Goal: Task Accomplishment & Management: Manage account settings

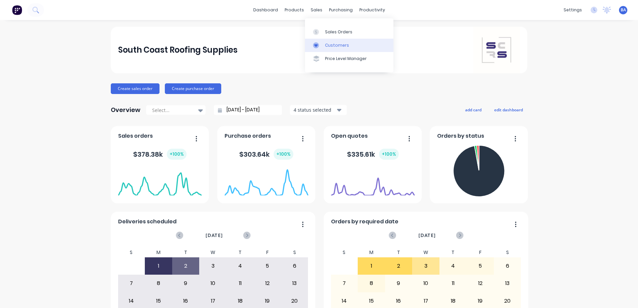
click at [313, 46] on icon at bounding box center [316, 45] width 6 height 6
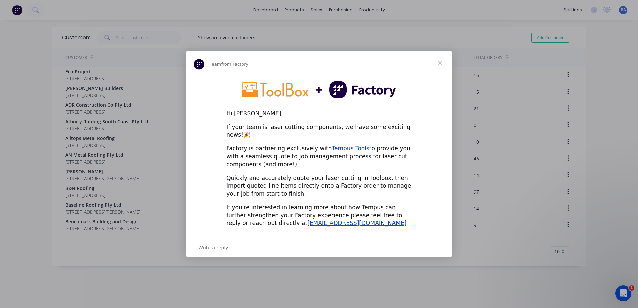
click at [439, 67] on span "Close" at bounding box center [440, 63] width 24 height 24
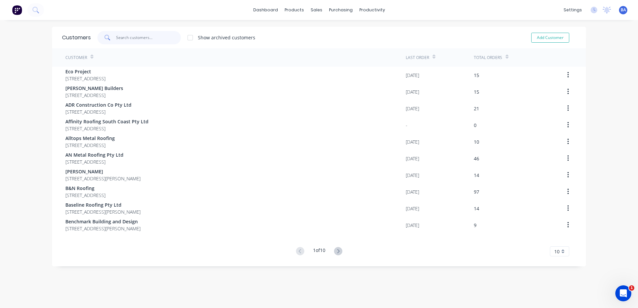
click at [143, 39] on input "text" at bounding box center [148, 37] width 65 height 13
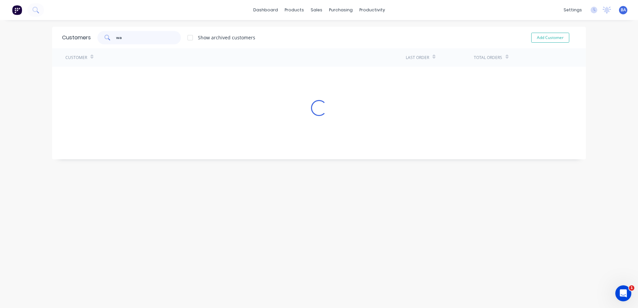
type input "w"
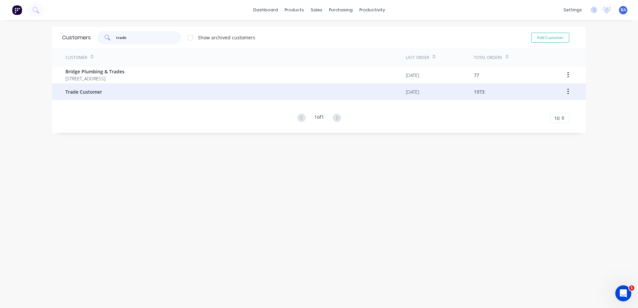
type input "trade"
click at [106, 91] on div "Trade Customer" at bounding box center [235, 91] width 340 height 17
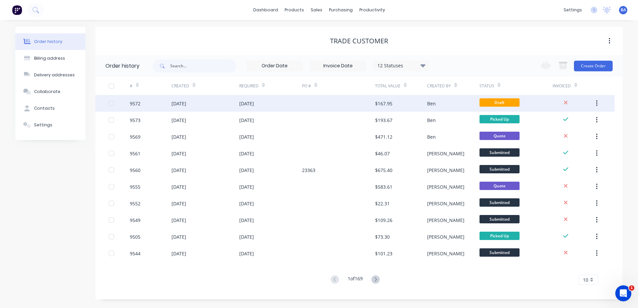
click at [315, 101] on div at bounding box center [338, 103] width 73 height 17
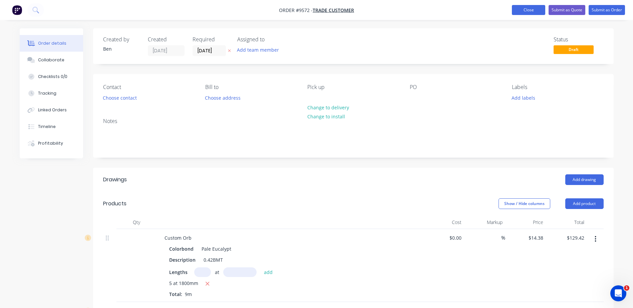
click at [521, 12] on button "Close" at bounding box center [528, 10] width 33 height 10
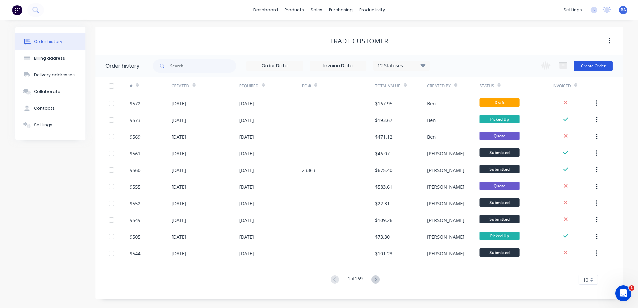
click at [600, 63] on button "Create Order" at bounding box center [593, 66] width 39 height 11
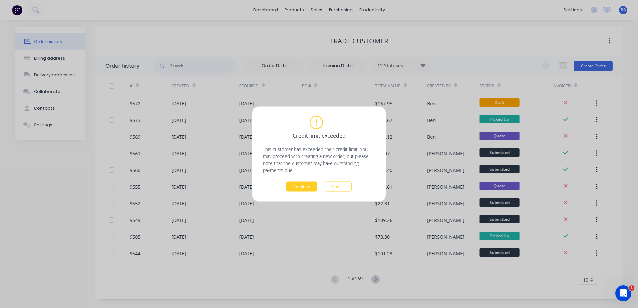
click at [310, 185] on button "Continue" at bounding box center [301, 187] width 31 height 10
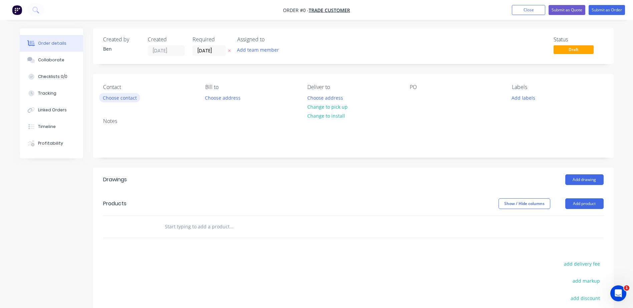
click at [127, 95] on button "Choose contact" at bounding box center [119, 97] width 41 height 9
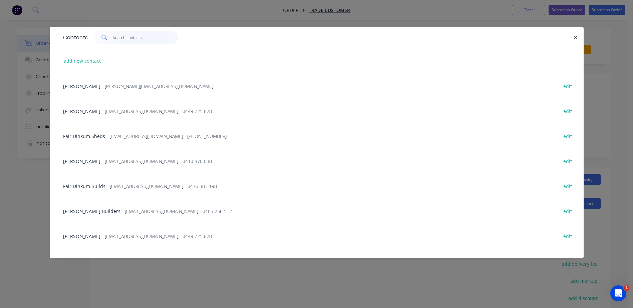
click at [125, 38] on input "text" at bounding box center [145, 37] width 65 height 13
type input "k"
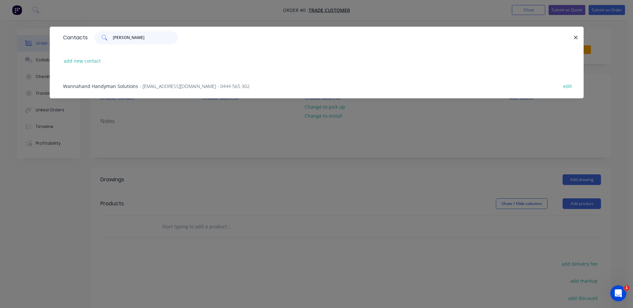
type input "[PERSON_NAME]"
click at [184, 85] on span "- [EMAIL_ADDRESS][DOMAIN_NAME] - 0444 565 302" at bounding box center [194, 86] width 110 height 6
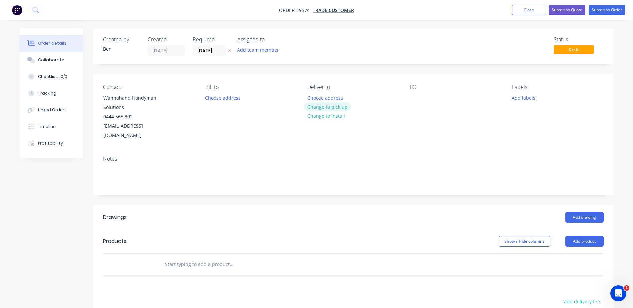
click at [327, 107] on button "Change to pick up" at bounding box center [327, 106] width 47 height 9
click at [585, 212] on button "Add drawing" at bounding box center [584, 217] width 38 height 11
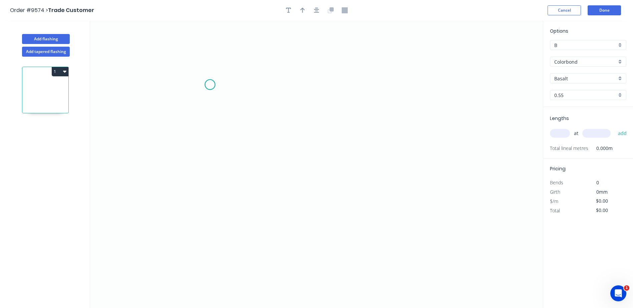
click at [210, 85] on icon "0" at bounding box center [316, 165] width 453 height 288
click at [209, 178] on icon "0" at bounding box center [316, 165] width 453 height 288
click at [308, 181] on icon "0 ?" at bounding box center [316, 165] width 453 height 288
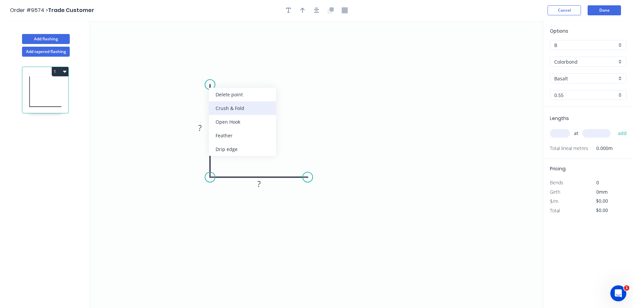
click at [220, 107] on div "Crush & Fold" at bounding box center [242, 108] width 67 height 14
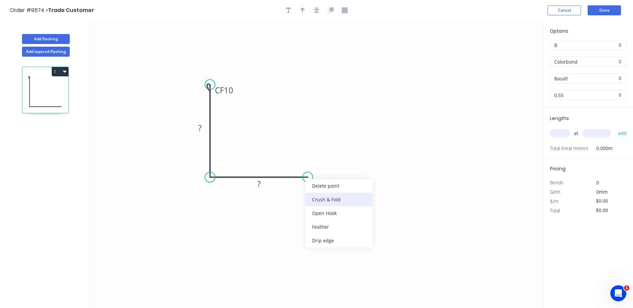
click at [312, 197] on div "Crush & Fold" at bounding box center [338, 200] width 67 height 14
click at [312, 196] on div "Flip bend" at bounding box center [337, 200] width 67 height 14
click at [200, 131] on tspan "?" at bounding box center [199, 127] width 3 height 11
click at [257, 128] on icon "0 CF 10 85 CF 10 ?" at bounding box center [316, 165] width 453 height 288
click at [265, 189] on rect at bounding box center [258, 184] width 13 height 9
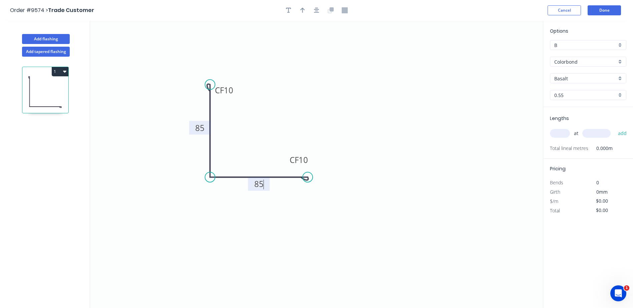
click at [359, 93] on icon "0 CF 10 85 CF 10 85" at bounding box center [316, 165] width 453 height 288
type input "$13.52"
click at [571, 79] on input "Basalt" at bounding box center [585, 78] width 62 height 7
click at [577, 131] on div "Windspray" at bounding box center [588, 137] width 76 height 12
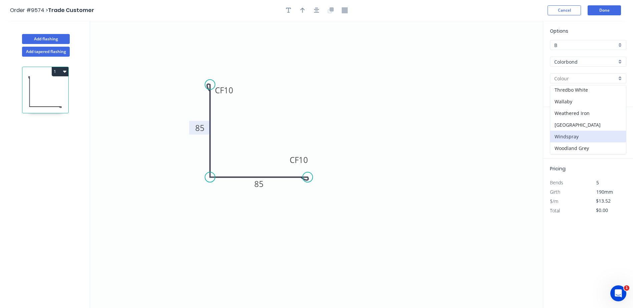
type input "Windspray"
click at [563, 132] on input "text" at bounding box center [560, 133] width 20 height 9
type input "1"
type input "1800"
click at [615, 128] on button "add" at bounding box center [623, 133] width 16 height 11
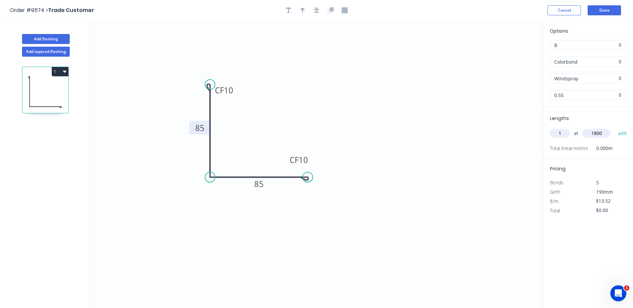
type input "$24.34"
click at [612, 9] on button "Done" at bounding box center [604, 10] width 33 height 10
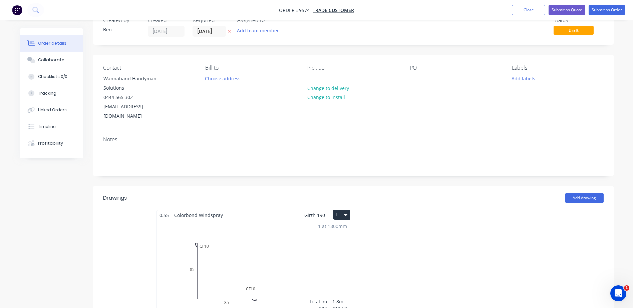
scroll to position [67, 0]
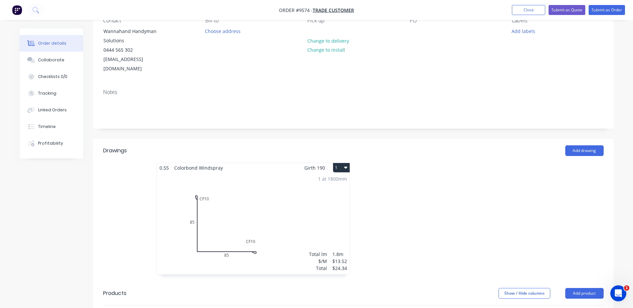
click at [240, 215] on div "1 at 1800mm Total lm $/M Total 1.8m $13.52 $24.34" at bounding box center [253, 224] width 193 height 102
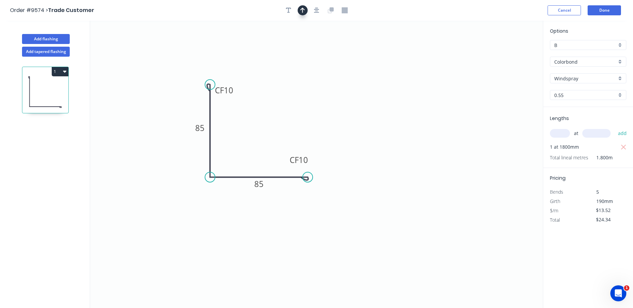
click at [303, 11] on icon "button" at bounding box center [302, 10] width 5 height 6
click at [507, 51] on icon at bounding box center [509, 46] width 6 height 21
drag, startPoint x: 509, startPoint y: 52, endPoint x: 265, endPoint y: 117, distance: 252.4
click at [265, 117] on icon at bounding box center [270, 110] width 19 height 19
click at [601, 11] on button "Done" at bounding box center [604, 10] width 33 height 10
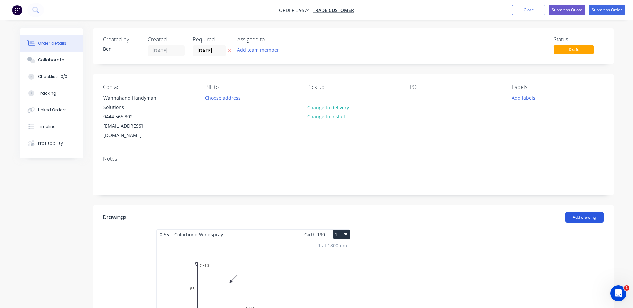
click at [583, 212] on button "Add drawing" at bounding box center [584, 217] width 38 height 11
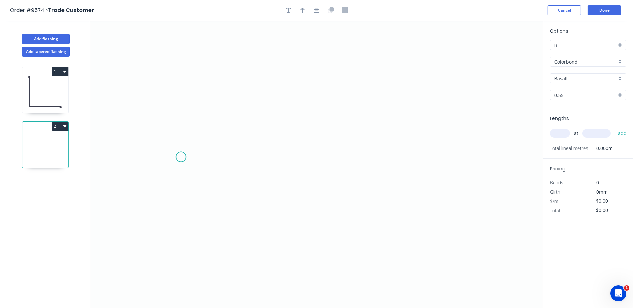
click at [181, 157] on icon "0" at bounding box center [316, 165] width 453 height 288
click at [392, 161] on icon "0" at bounding box center [316, 165] width 453 height 288
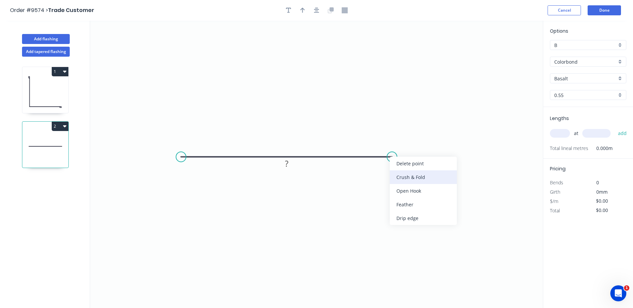
click at [404, 176] on div "Crush & Fold" at bounding box center [423, 178] width 67 height 14
click at [402, 179] on div "Flip bend" at bounding box center [426, 181] width 67 height 14
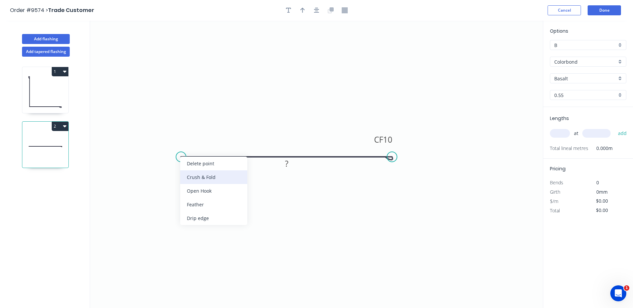
click at [186, 174] on div "Crush & Fold" at bounding box center [213, 178] width 67 height 14
click at [286, 119] on icon "0 CF 10 CF 10 ?" at bounding box center [316, 165] width 453 height 288
click at [287, 163] on tspan "?" at bounding box center [286, 163] width 3 height 11
type input "$28.37"
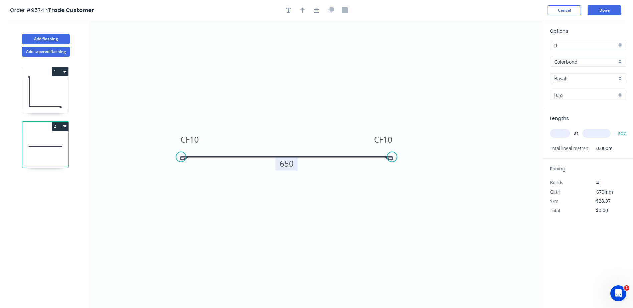
click at [566, 79] on input "Basalt" at bounding box center [585, 78] width 62 height 7
click at [573, 145] on div "Windspray" at bounding box center [588, 150] width 76 height 12
type input "Windspray"
click at [306, 11] on button "button" at bounding box center [303, 10] width 10 height 10
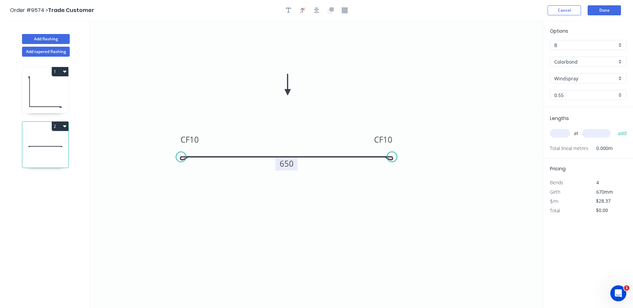
drag, startPoint x: 509, startPoint y: 52, endPoint x: 288, endPoint y: 92, distance: 225.2
click at [288, 92] on icon at bounding box center [288, 84] width 6 height 21
click at [559, 133] on input "text" at bounding box center [560, 133] width 20 height 9
type input "6"
type input "1"
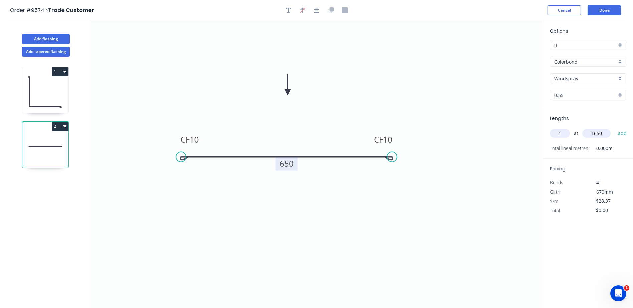
type input "1650"
click at [615, 128] on button "add" at bounding box center [623, 133] width 16 height 11
click at [573, 146] on span "1 at 1650mm" at bounding box center [564, 146] width 29 height 9
click at [624, 147] on icon "button" at bounding box center [623, 147] width 5 height 5
type input "$0.00"
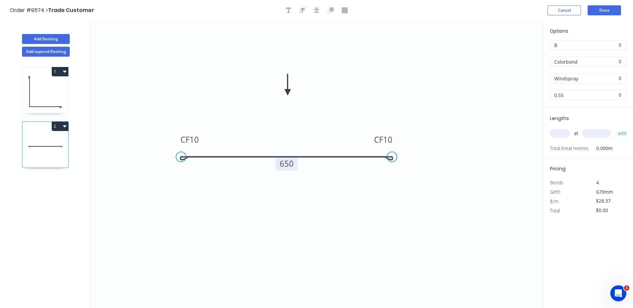
click at [568, 131] on input "text" at bounding box center [560, 133] width 20 height 9
type input "1"
type input "650"
click at [615, 128] on button "add" at bounding box center [623, 133] width 16 height 11
type input "$28.37"
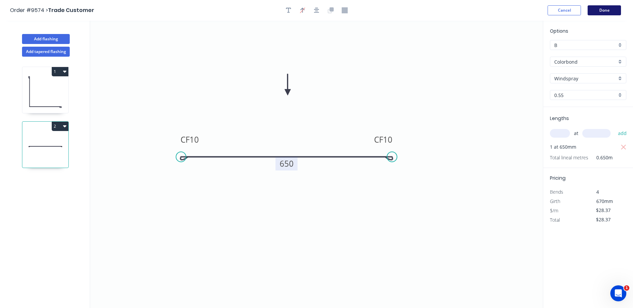
click at [600, 9] on button "Done" at bounding box center [604, 10] width 33 height 10
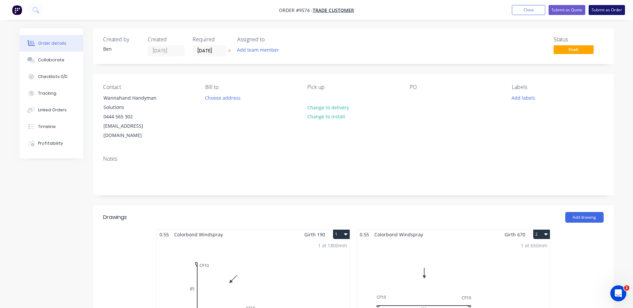
click at [608, 10] on button "Submit as Order" at bounding box center [607, 10] width 36 height 10
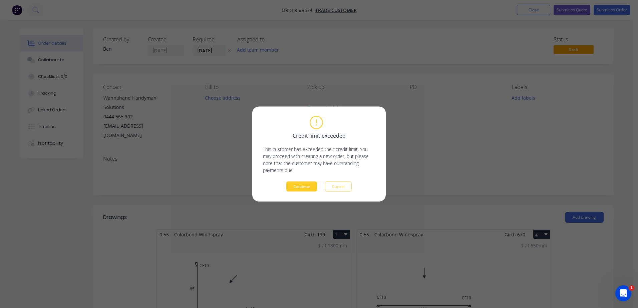
click at [304, 185] on button "Continue" at bounding box center [301, 187] width 31 height 10
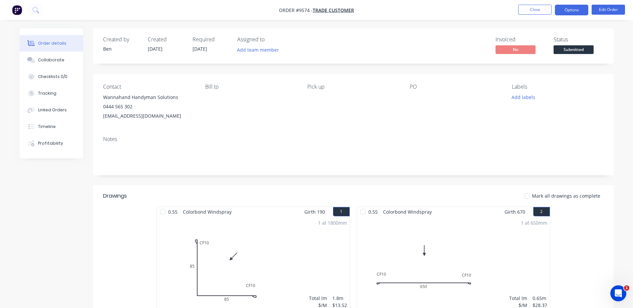
click at [565, 7] on button "Options" at bounding box center [571, 10] width 33 height 11
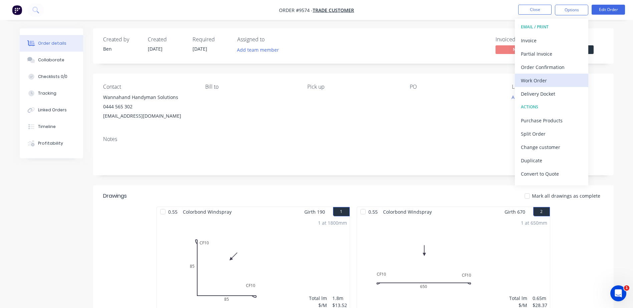
click at [547, 80] on div "Work Order" at bounding box center [551, 81] width 61 height 10
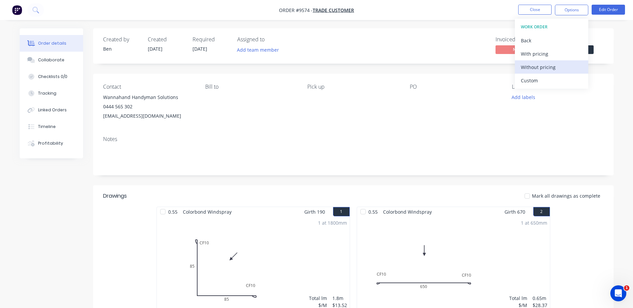
click at [549, 68] on div "Without pricing" at bounding box center [551, 67] width 61 height 10
click at [465, 38] on div "Invoiced No Status Submitted" at bounding box center [454, 45] width 300 height 19
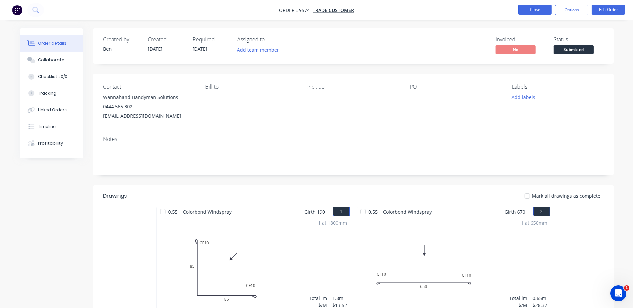
click at [546, 8] on button "Close" at bounding box center [534, 10] width 33 height 10
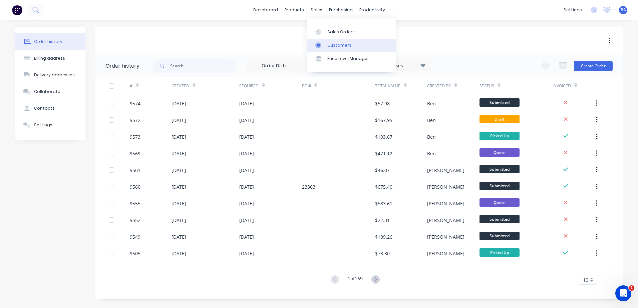
click at [325, 46] on link "Customers" at bounding box center [351, 45] width 88 height 13
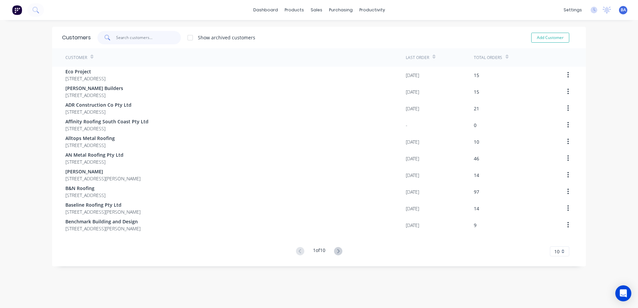
click at [130, 39] on input "text" at bounding box center [148, 37] width 65 height 13
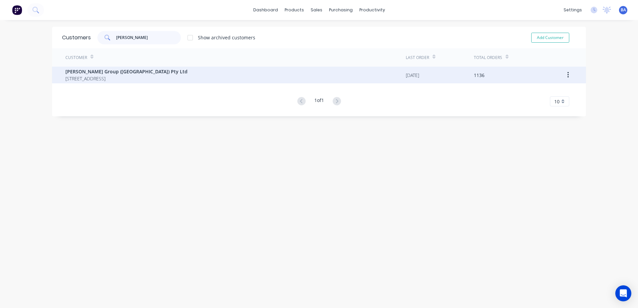
type input "parrish"
click at [161, 78] on span "[STREET_ADDRESS]" at bounding box center [126, 78] width 122 height 7
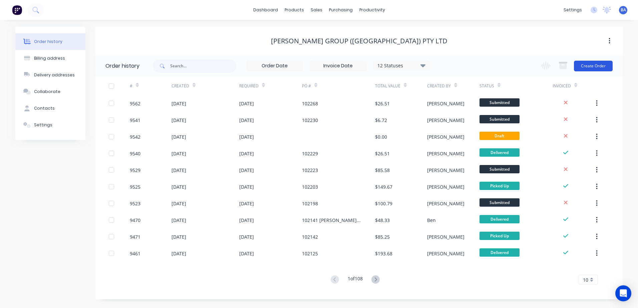
click at [582, 64] on button "Create Order" at bounding box center [593, 66] width 39 height 11
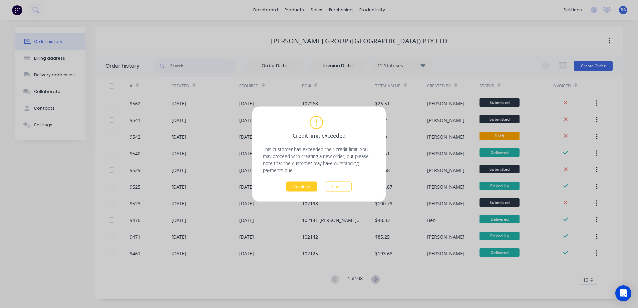
click at [302, 188] on button "Continue" at bounding box center [301, 187] width 31 height 10
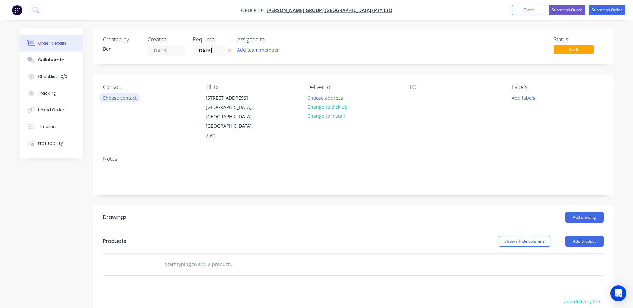
click at [115, 96] on button "Choose contact" at bounding box center [119, 97] width 41 height 9
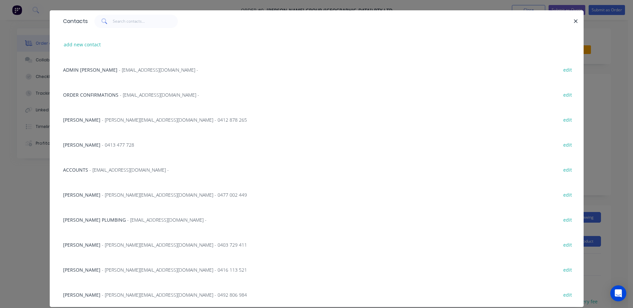
scroll to position [35, 0]
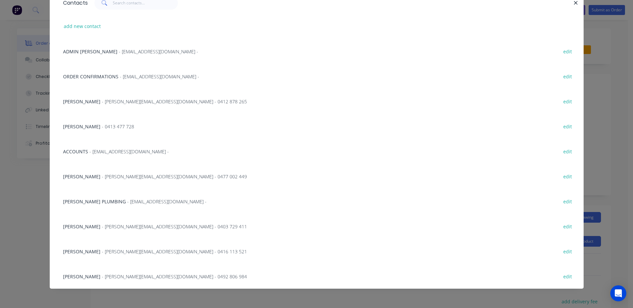
click at [102, 275] on span "- connor@parrishgroup.com.au - 0492 806 984" at bounding box center [174, 277] width 145 height 6
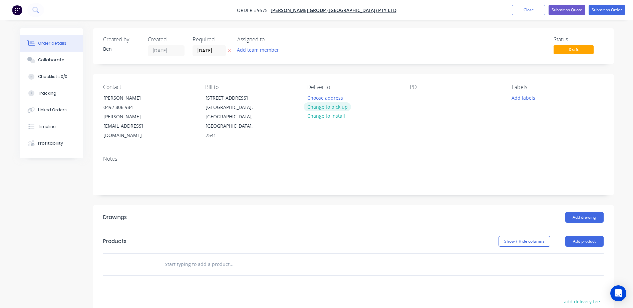
click at [329, 107] on button "Change to pick up" at bounding box center [327, 106] width 47 height 9
click at [415, 98] on div at bounding box center [415, 98] width 11 height 10
click at [586, 212] on button "Add drawing" at bounding box center [584, 217] width 38 height 11
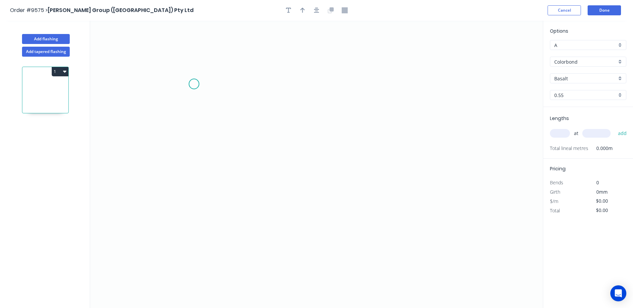
click at [194, 84] on icon "0" at bounding box center [316, 165] width 453 height 288
click at [197, 182] on icon "0" at bounding box center [316, 165] width 453 height 288
click at [392, 184] on icon "0 ?" at bounding box center [316, 165] width 453 height 288
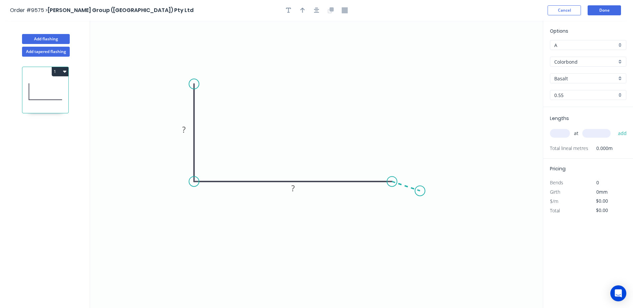
click at [420, 191] on icon "0 ? ?" at bounding box center [316, 165] width 453 height 288
click at [409, 173] on tspan "?" at bounding box center [408, 173] width 3 height 11
type input "$11.37"
click at [401, 87] on icon "0 100 230 20 160 º" at bounding box center [316, 165] width 453 height 288
click at [301, 10] on icon "button" at bounding box center [302, 10] width 5 height 6
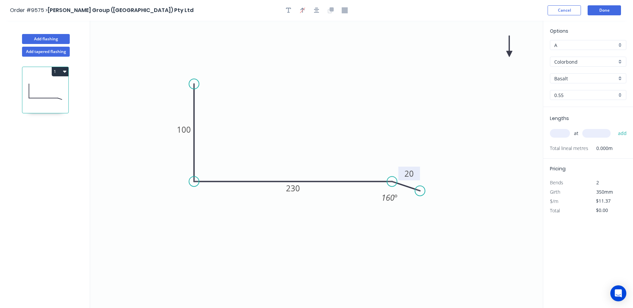
drag, startPoint x: 508, startPoint y: 50, endPoint x: 423, endPoint y: 75, distance: 88.1
click at [376, 88] on icon "0 100 230 20 160 º" at bounding box center [316, 165] width 453 height 288
drag, startPoint x: 509, startPoint y: 52, endPoint x: 300, endPoint y: 123, distance: 221.4
click at [300, 123] on icon at bounding box center [300, 115] width 6 height 21
click at [579, 78] on input "Basalt" at bounding box center [585, 78] width 62 height 7
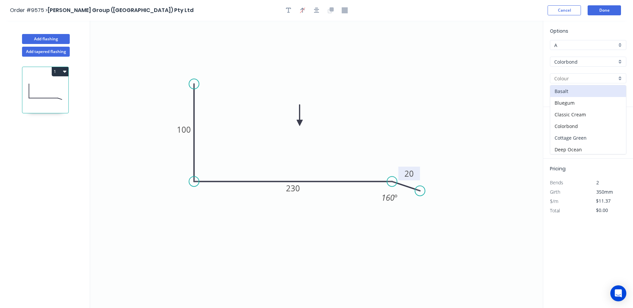
click at [573, 137] on div "Cottage Green" at bounding box center [588, 138] width 76 height 12
type input "Cottage Green"
click at [565, 134] on input "text" at bounding box center [560, 133] width 20 height 9
type input "1"
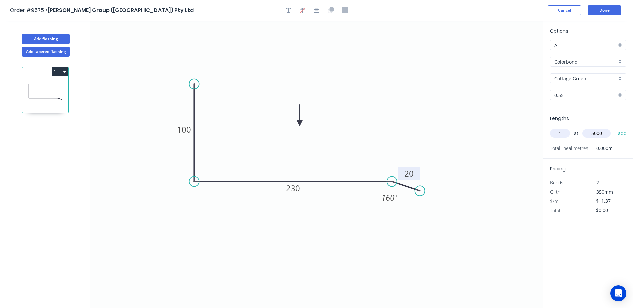
type input "5000"
click at [615, 128] on button "add" at bounding box center [623, 133] width 16 height 11
type input "$56.85"
click at [600, 8] on button "Done" at bounding box center [604, 10] width 33 height 10
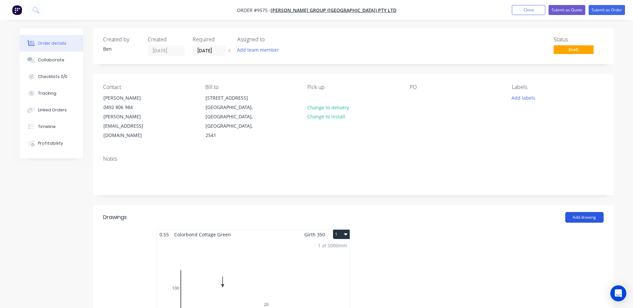
click at [573, 212] on button "Add drawing" at bounding box center [584, 217] width 38 height 11
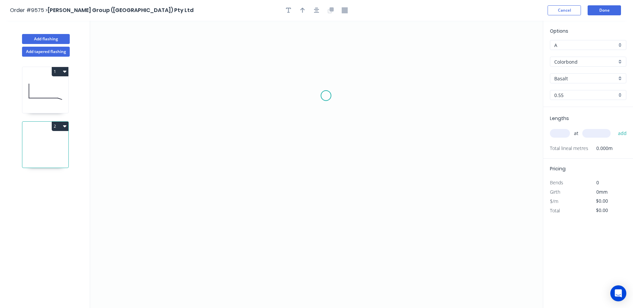
click at [326, 96] on icon "0" at bounding box center [316, 165] width 453 height 288
click at [288, 98] on icon "0" at bounding box center [316, 165] width 453 height 288
click at [279, 231] on icon "0 ?" at bounding box center [316, 165] width 453 height 288
click at [298, 251] on icon "0 ? ?" at bounding box center [316, 165] width 453 height 288
click at [308, 85] on tspan "?" at bounding box center [306, 82] width 3 height 11
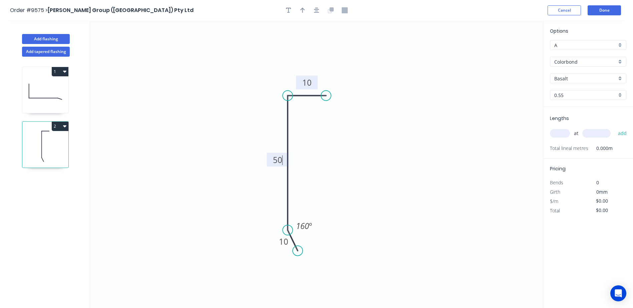
type input "$4.46"
click at [307, 9] on button "button" at bounding box center [303, 10] width 10 height 10
click at [499, 49] on icon "0 10 50 10 160 º" at bounding box center [316, 165] width 453 height 288
click at [508, 51] on icon "0 10 50 10 160 º" at bounding box center [316, 165] width 453 height 288
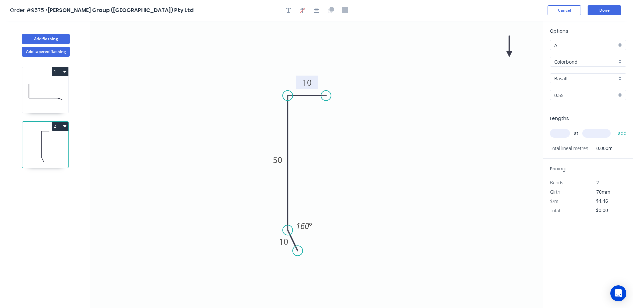
click at [508, 51] on icon "0 10 50 10 160 º" at bounding box center [316, 165] width 453 height 288
click at [509, 51] on icon "0 10 50 10 160 º" at bounding box center [316, 165] width 453 height 288
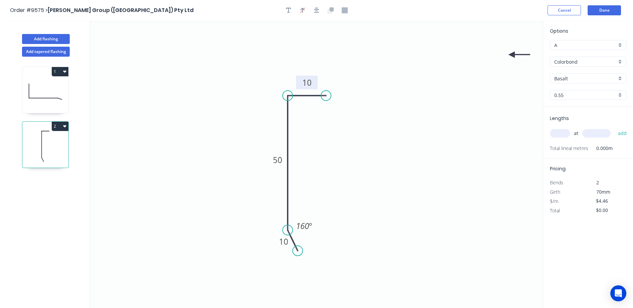
click at [512, 55] on icon at bounding box center [519, 55] width 21 height 6
click at [512, 55] on icon at bounding box center [517, 59] width 19 height 19
click at [512, 55] on icon at bounding box center [512, 62] width 6 height 21
click at [512, 54] on icon at bounding box center [512, 62] width 6 height 21
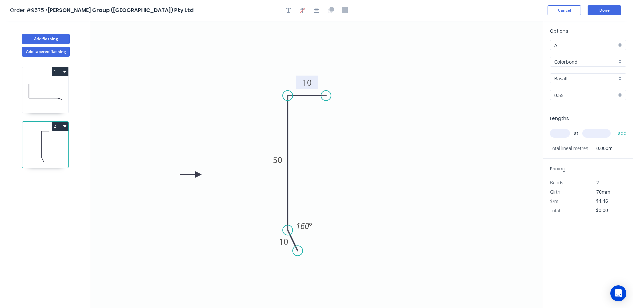
drag, startPoint x: 511, startPoint y: 54, endPoint x: 205, endPoint y: 172, distance: 328.3
click at [199, 175] on icon at bounding box center [190, 175] width 21 height 6
click at [566, 77] on input "Basalt" at bounding box center [585, 78] width 62 height 7
click at [573, 140] on div "Cottage Green" at bounding box center [588, 138] width 76 height 12
type input "Cottage Green"
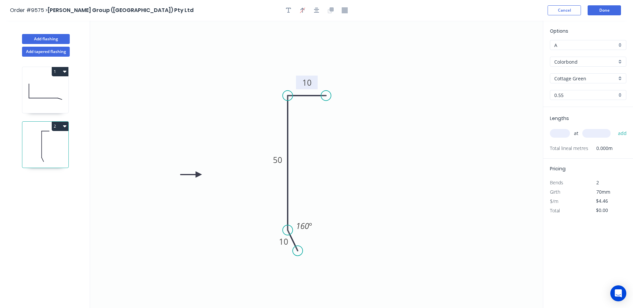
click at [560, 134] on input "text" at bounding box center [560, 133] width 20 height 9
type input "1"
type input "5500"
click at [615, 128] on button "add" at bounding box center [623, 133] width 16 height 11
type input "$24.53"
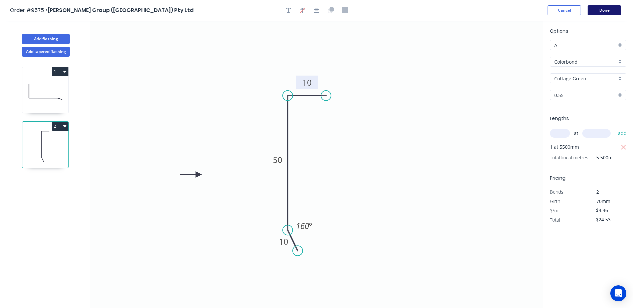
click at [597, 10] on button "Done" at bounding box center [604, 10] width 33 height 10
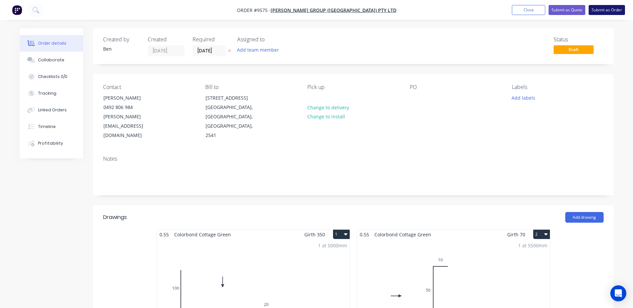
click at [596, 9] on button "Submit as Order" at bounding box center [607, 10] width 36 height 10
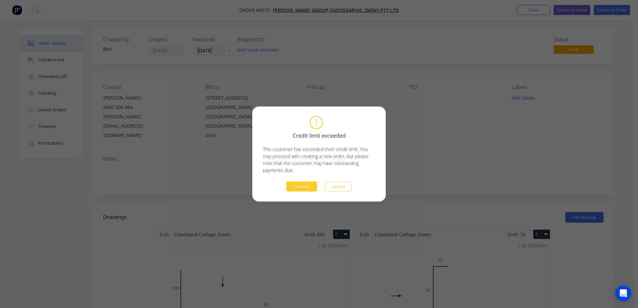
click at [303, 187] on button "Continue" at bounding box center [301, 187] width 31 height 10
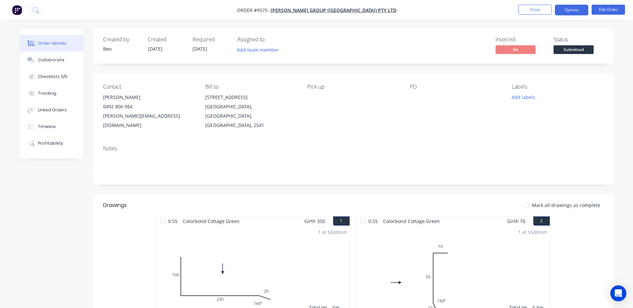
click at [581, 9] on button "Options" at bounding box center [571, 10] width 33 height 11
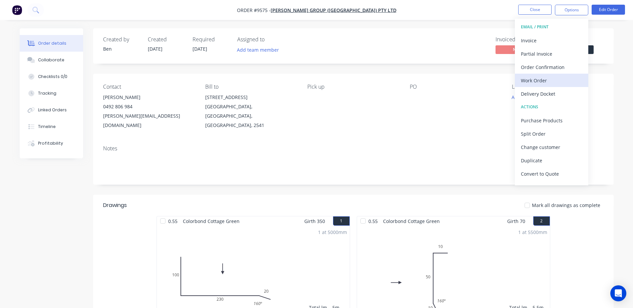
click at [547, 81] on div "Work Order" at bounding box center [551, 81] width 61 height 10
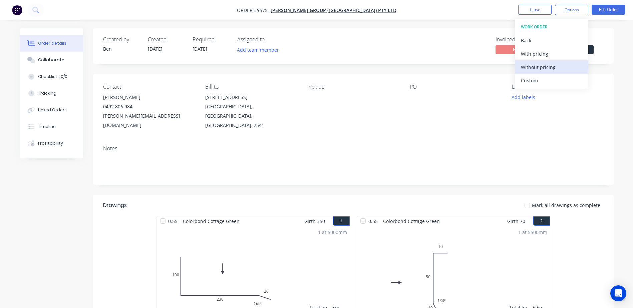
click at [546, 67] on div "Without pricing" at bounding box center [551, 67] width 61 height 10
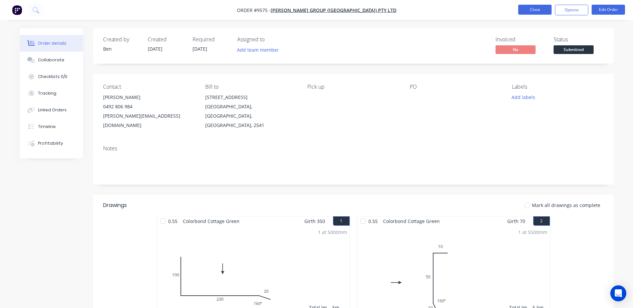
click at [534, 10] on button "Close" at bounding box center [534, 10] width 33 height 10
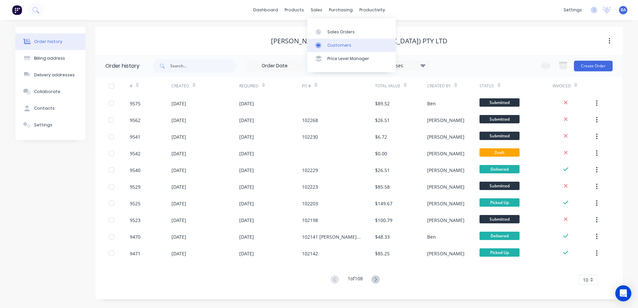
click at [317, 42] on icon at bounding box center [318, 45] width 6 height 6
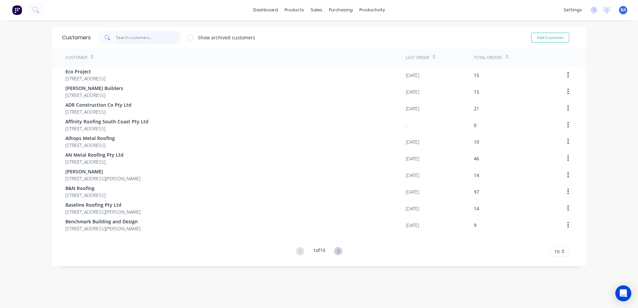
click at [169, 37] on input "text" at bounding box center [148, 37] width 65 height 13
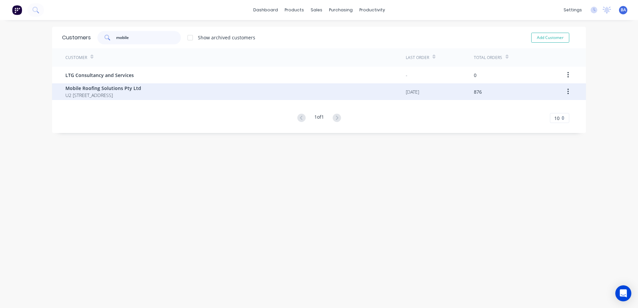
type input "mobile"
click at [141, 91] on span "Mobile Roofing Solutions Pty Ltd" at bounding box center [103, 88] width 76 height 7
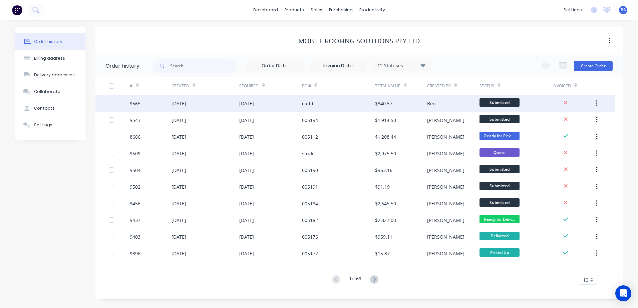
click at [339, 101] on div "cuddi" at bounding box center [338, 103] width 73 height 17
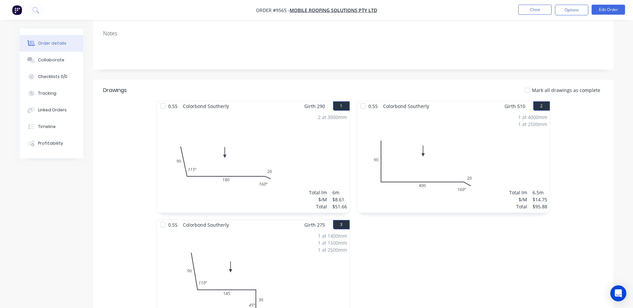
scroll to position [196, 0]
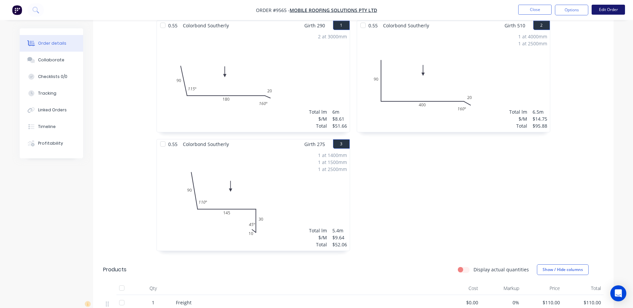
click at [599, 9] on button "Edit Order" at bounding box center [608, 10] width 33 height 10
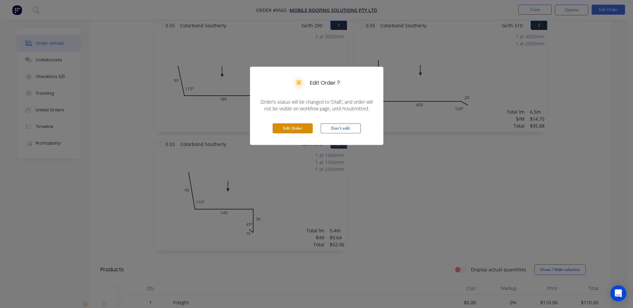
click at [300, 125] on button "Edit Order" at bounding box center [293, 128] width 40 height 10
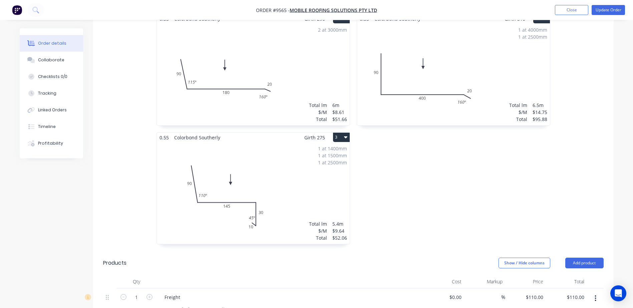
scroll to position [100, 0]
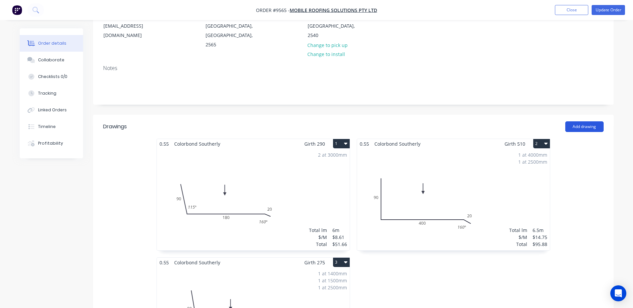
click at [577, 121] on button "Add drawing" at bounding box center [584, 126] width 38 height 11
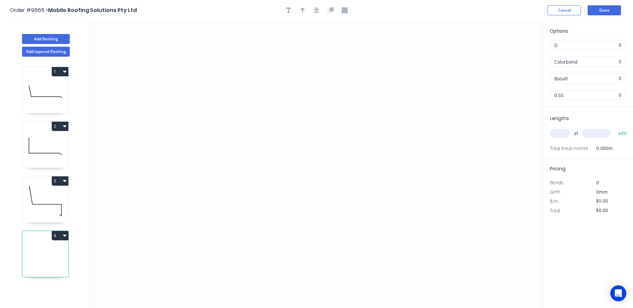
click at [58, 190] on icon at bounding box center [45, 201] width 46 height 43
type input "$9.64"
type input "$52.06"
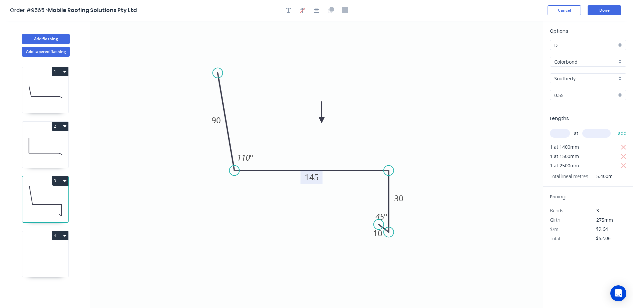
click at [310, 177] on tspan "145" at bounding box center [312, 177] width 14 height 11
type input "$11.83"
type input "$63.88"
click at [554, 132] on input "text" at bounding box center [560, 133] width 20 height 9
type input "1"
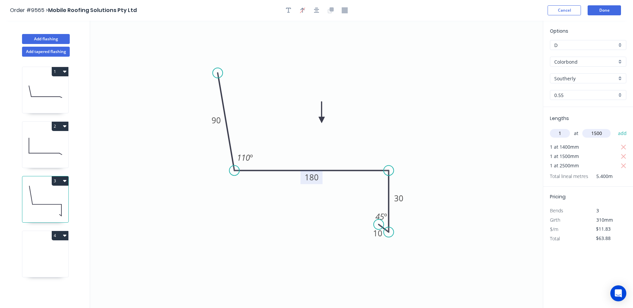
type input "1500"
click at [615, 128] on button "add" at bounding box center [623, 133] width 16 height 11
type input "$81.63"
click at [553, 9] on button "Cancel" at bounding box center [564, 10] width 33 height 10
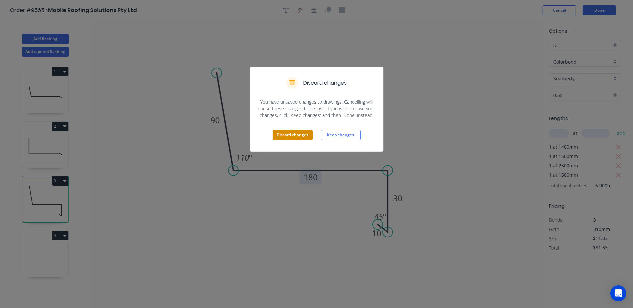
click at [298, 133] on button "Discard changes" at bounding box center [293, 135] width 40 height 10
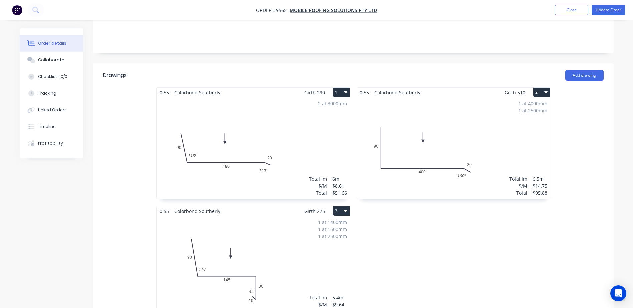
scroll to position [133, 0]
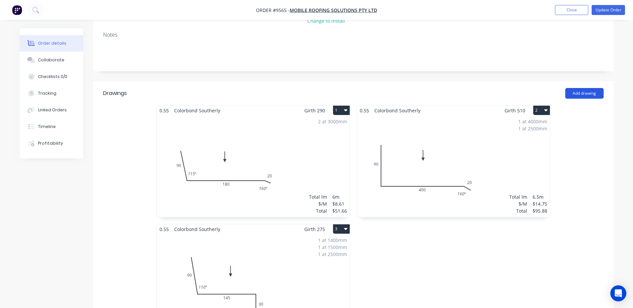
click at [580, 88] on button "Add drawing" at bounding box center [584, 93] width 38 height 11
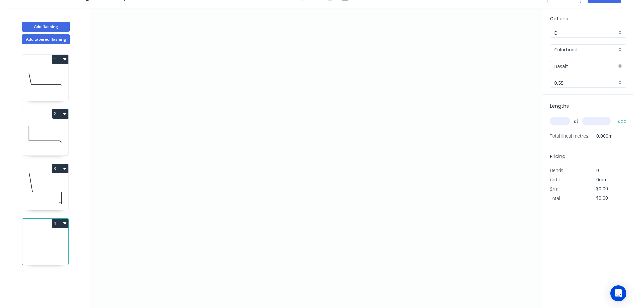
scroll to position [12, 0]
click at [59, 188] on icon at bounding box center [45, 189] width 46 height 43
type input "$9.64"
type input "$52.06"
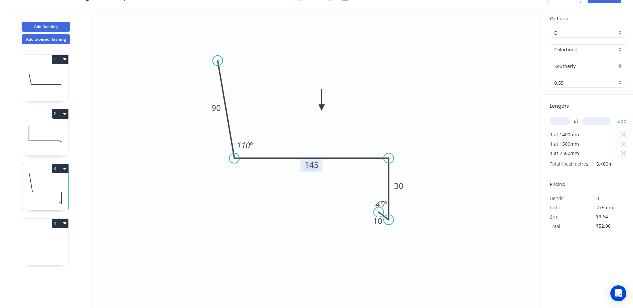
click at [314, 166] on tspan "145" at bounding box center [312, 164] width 14 height 11
click at [391, 135] on icon "0 90 180 30 10 110 º 45 º" at bounding box center [316, 152] width 453 height 288
type input "$11.83"
click at [623, 151] on icon "button" at bounding box center [624, 154] width 6 height 8
click at [621, 143] on icon "button" at bounding box center [624, 144] width 6 height 8
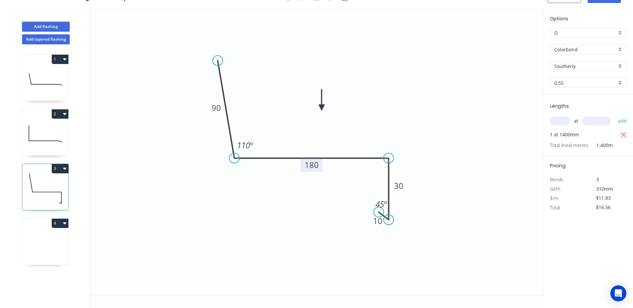
click at [623, 132] on icon "button" at bounding box center [624, 135] width 6 height 8
type input "$0.00"
click at [558, 122] on input "text" at bounding box center [560, 121] width 20 height 9
type input "1"
type input "1500"
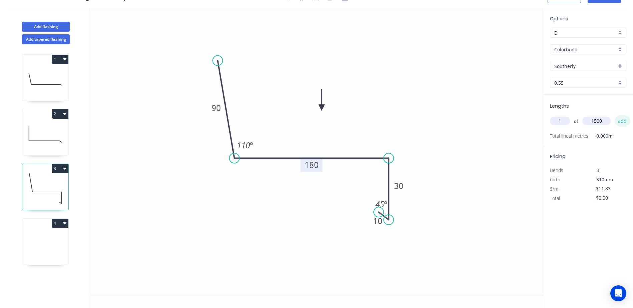
click at [624, 120] on button "add" at bounding box center [623, 120] width 16 height 11
type input "$17.75"
type input "1"
type input "1400"
click at [615, 115] on button "add" at bounding box center [623, 120] width 16 height 11
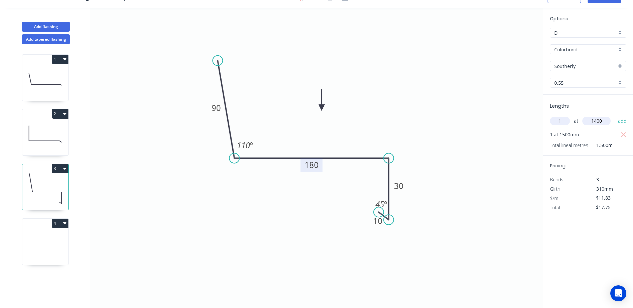
type input "$34.31"
type input "1"
type input "2500"
click at [615, 115] on button "add" at bounding box center [623, 120] width 16 height 11
type input "$63.88"
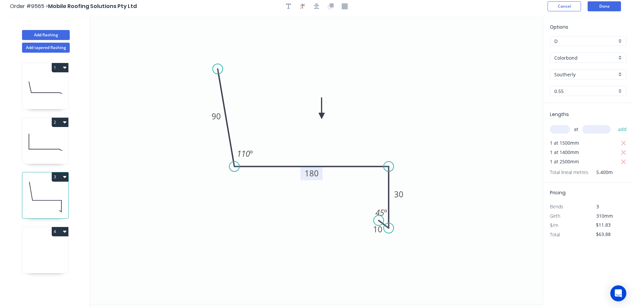
scroll to position [0, 0]
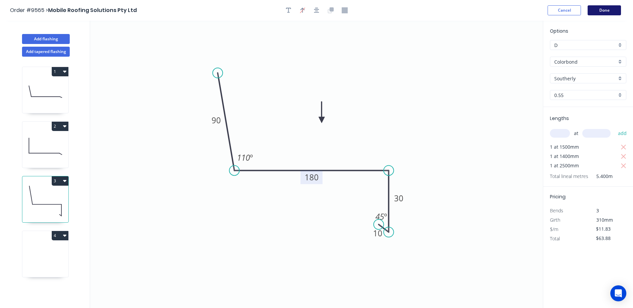
click at [599, 8] on button "Done" at bounding box center [604, 10] width 33 height 10
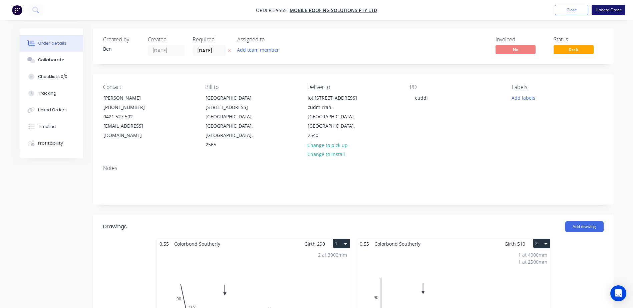
click at [602, 7] on button "Update Order" at bounding box center [608, 10] width 33 height 10
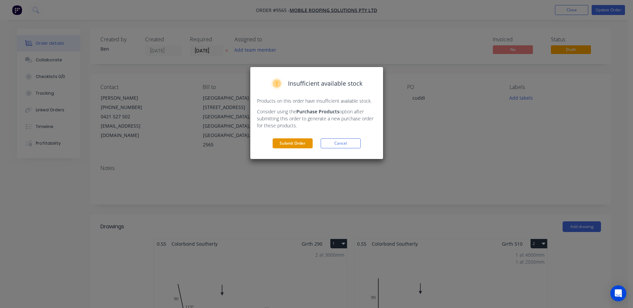
click at [305, 140] on button "Submit Order" at bounding box center [293, 143] width 40 height 10
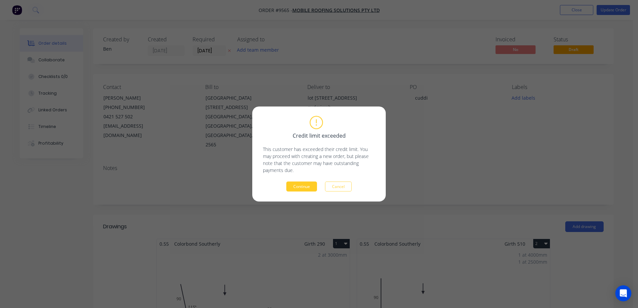
click at [300, 184] on button "Continue" at bounding box center [301, 187] width 31 height 10
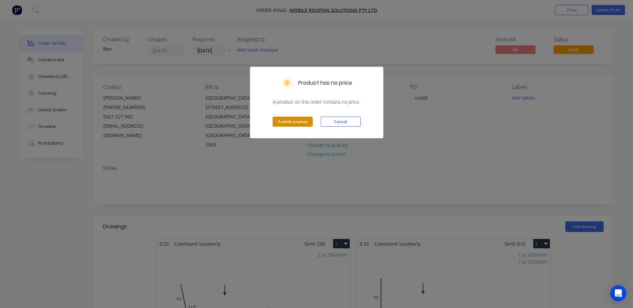
click at [293, 122] on button "Submit anyway" at bounding box center [293, 122] width 40 height 10
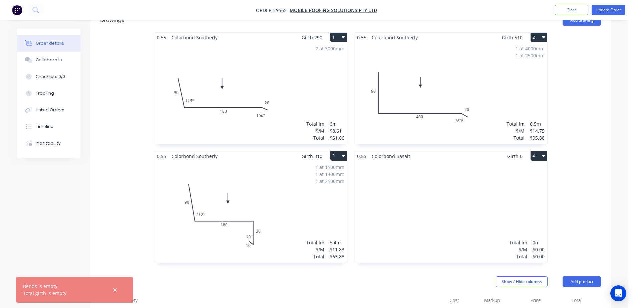
scroll to position [200, 0]
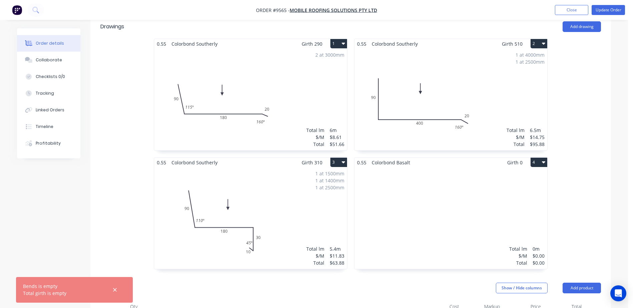
click at [538, 158] on button "4" at bounding box center [539, 162] width 17 height 9
click at [509, 201] on div "Delete" at bounding box center [515, 206] width 51 height 10
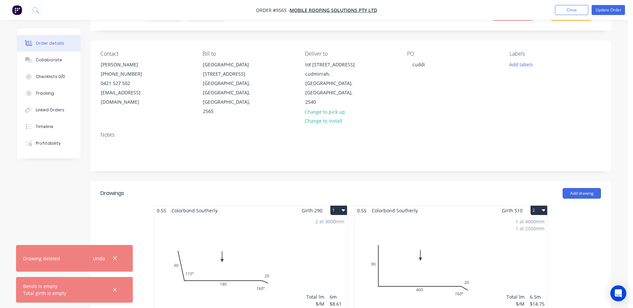
scroll to position [0, 0]
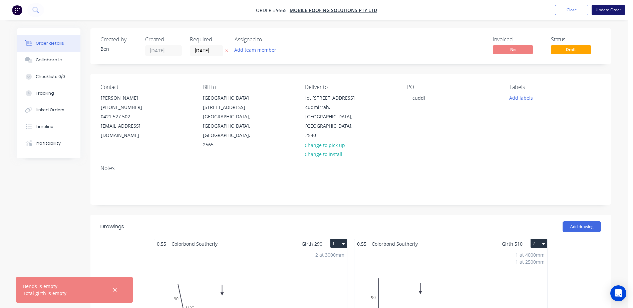
click at [603, 10] on button "Update Order" at bounding box center [608, 10] width 33 height 10
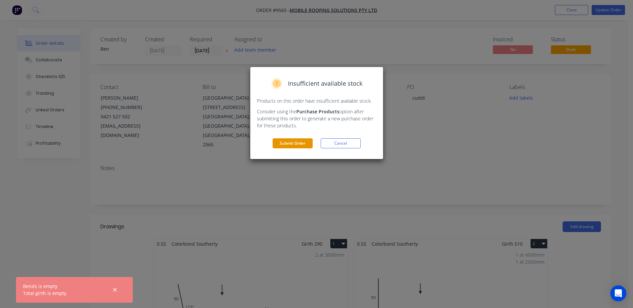
click at [279, 141] on button "Submit Order" at bounding box center [293, 143] width 40 height 10
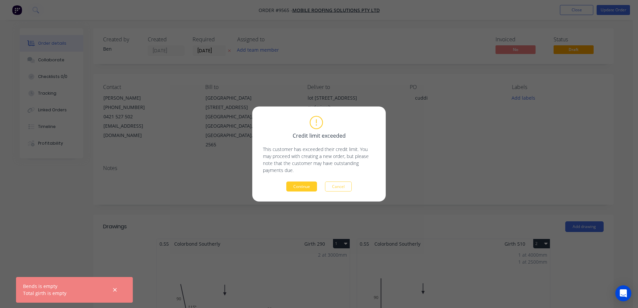
click at [304, 184] on button "Continue" at bounding box center [301, 187] width 31 height 10
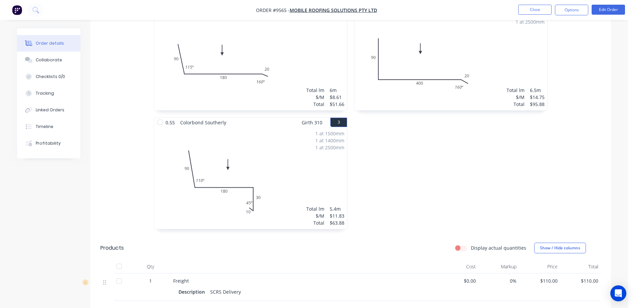
scroll to position [200, 0]
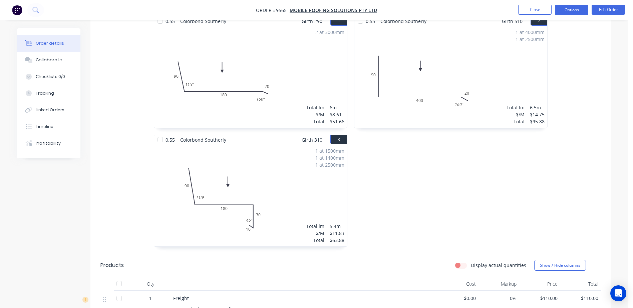
click at [569, 11] on button "Options" at bounding box center [571, 10] width 33 height 11
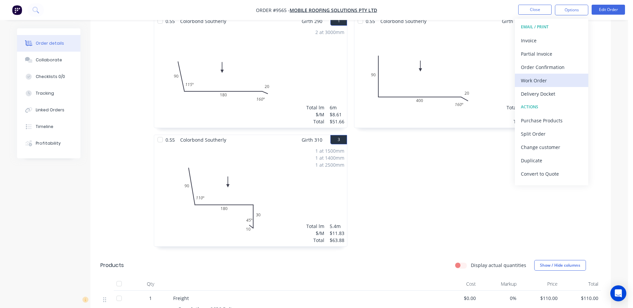
click at [545, 79] on div "Work Order" at bounding box center [551, 81] width 61 height 10
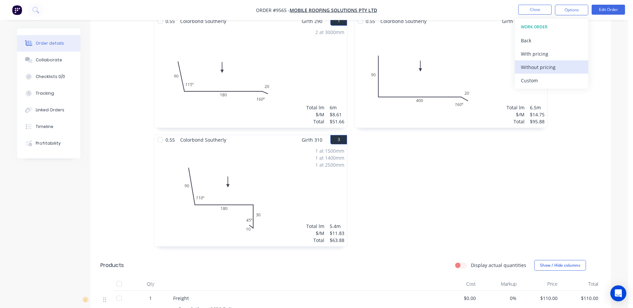
click at [546, 67] on div "Without pricing" at bounding box center [551, 67] width 61 height 10
